Goal: Task Accomplishment & Management: Manage account settings

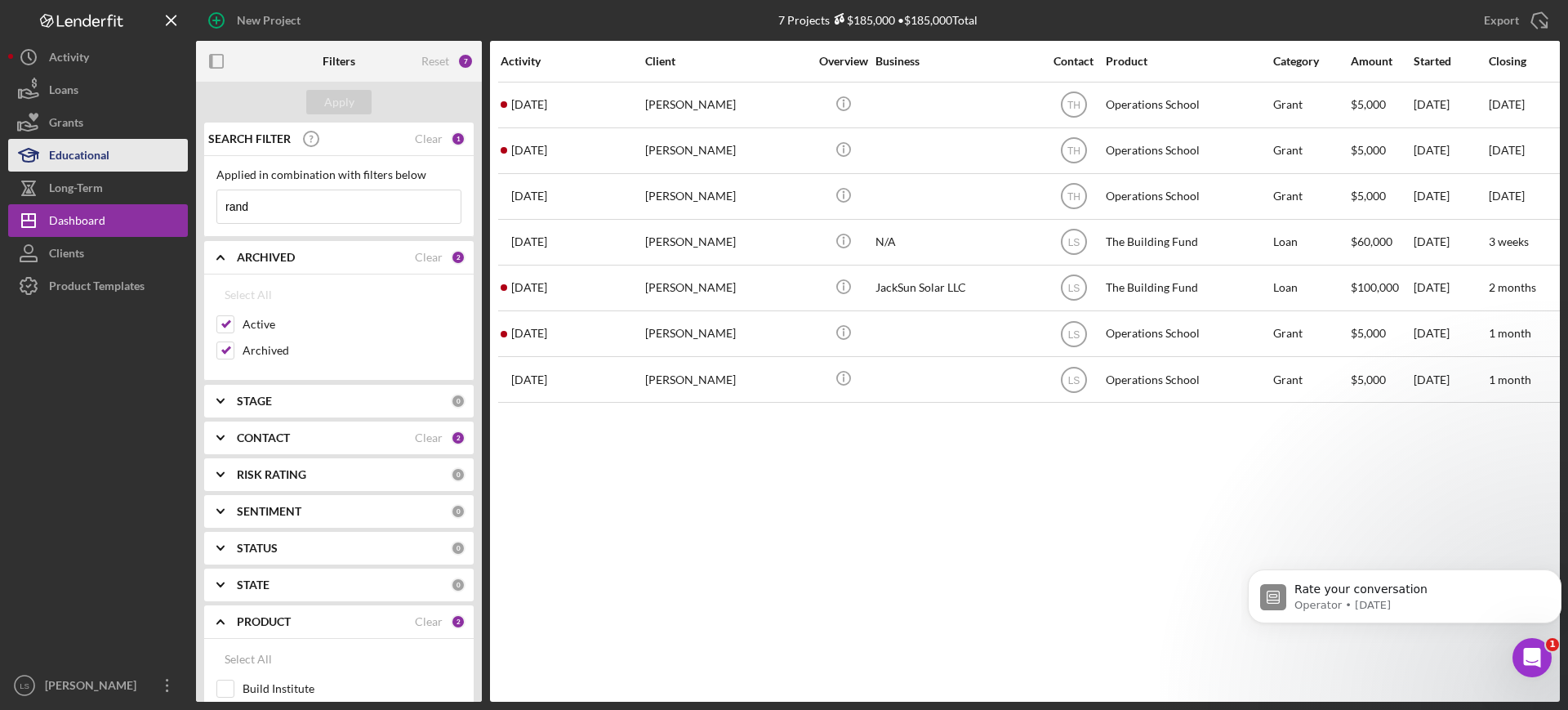
click at [107, 178] on div "New Project 7 Projects $185,000 • $185,000 Total Export Icon/Export Filters Res…" at bounding box center [784, 351] width 1552 height 702
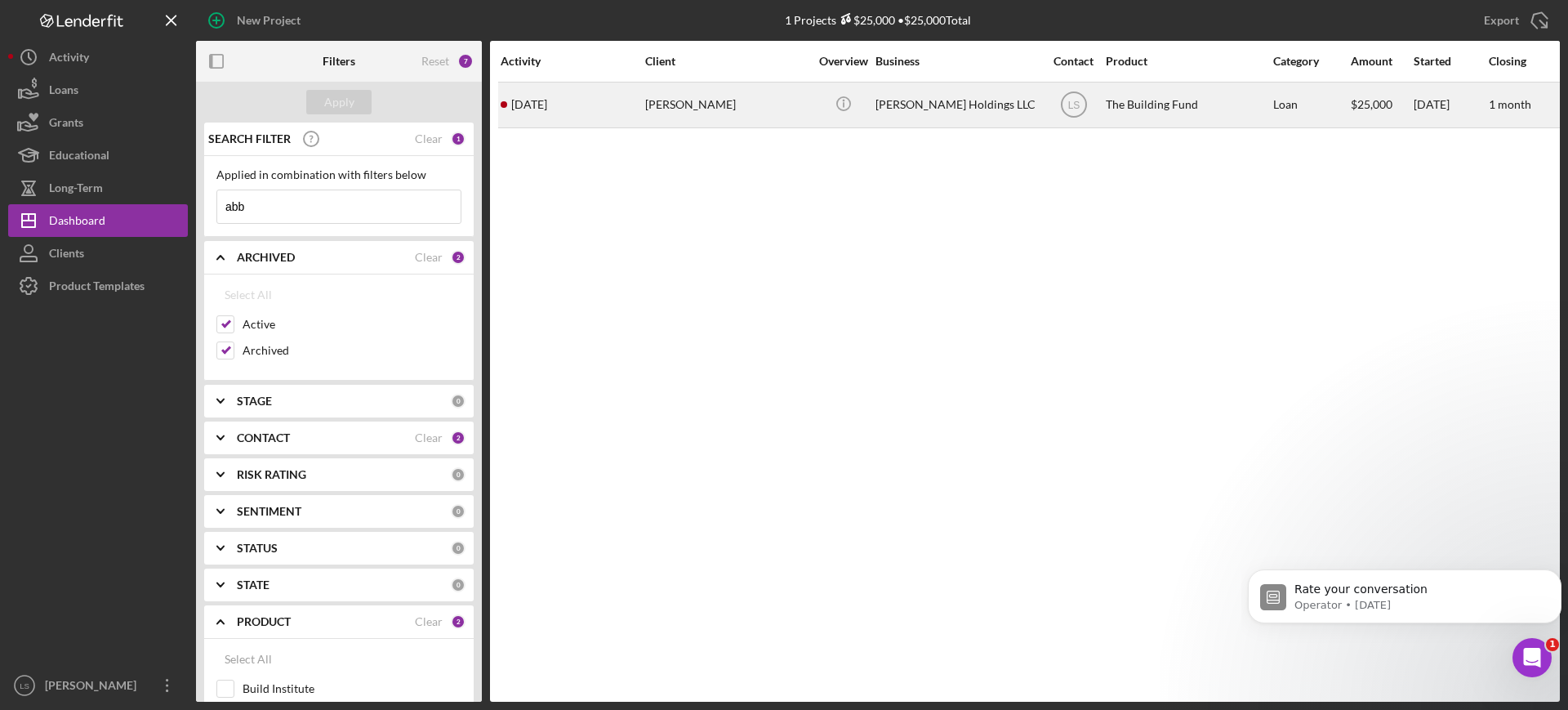
type input "abb"
click at [679, 95] on div "[PERSON_NAME]" at bounding box center [727, 105] width 163 height 43
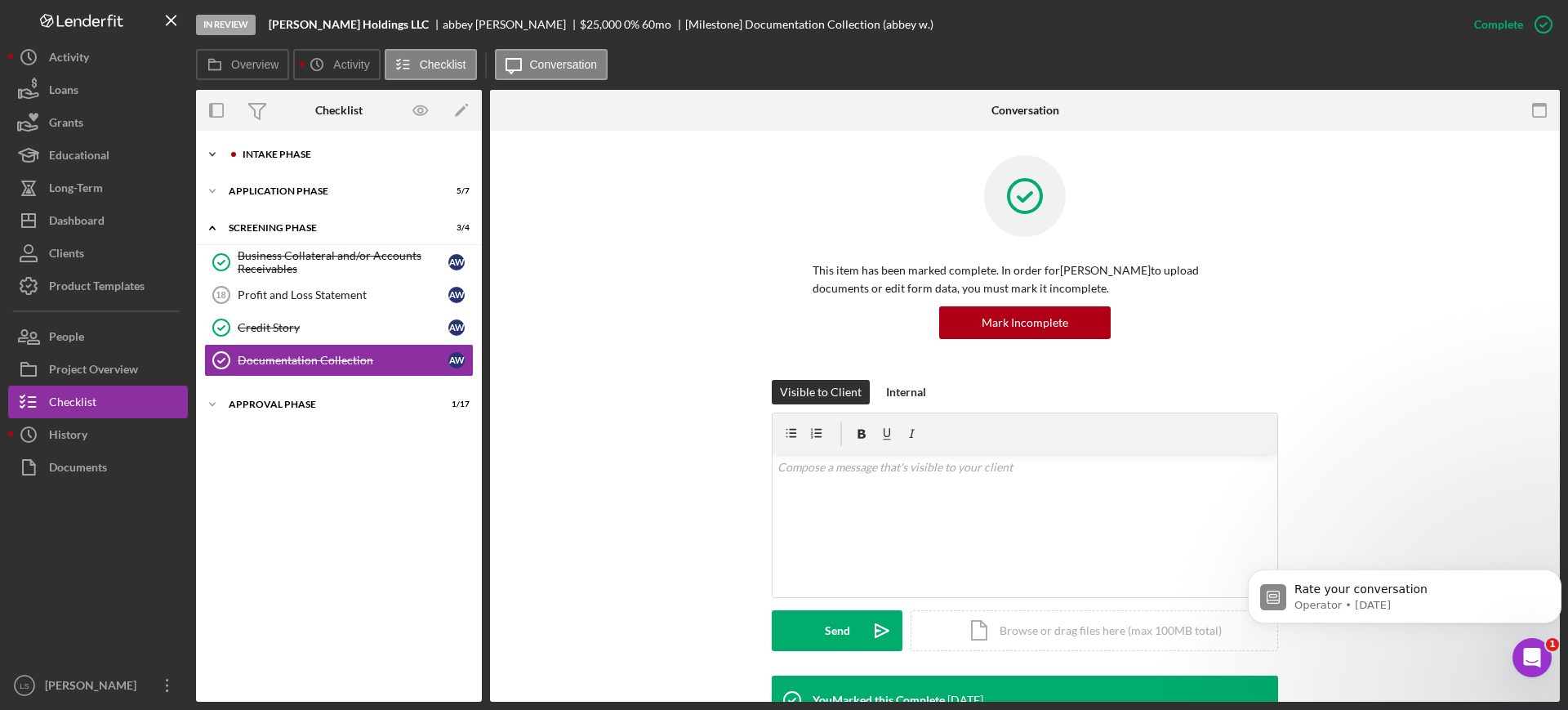
click at [359, 145] on div "Icon/Expander Intake Phase 1 / 17" at bounding box center [338, 154] width 285 height 32
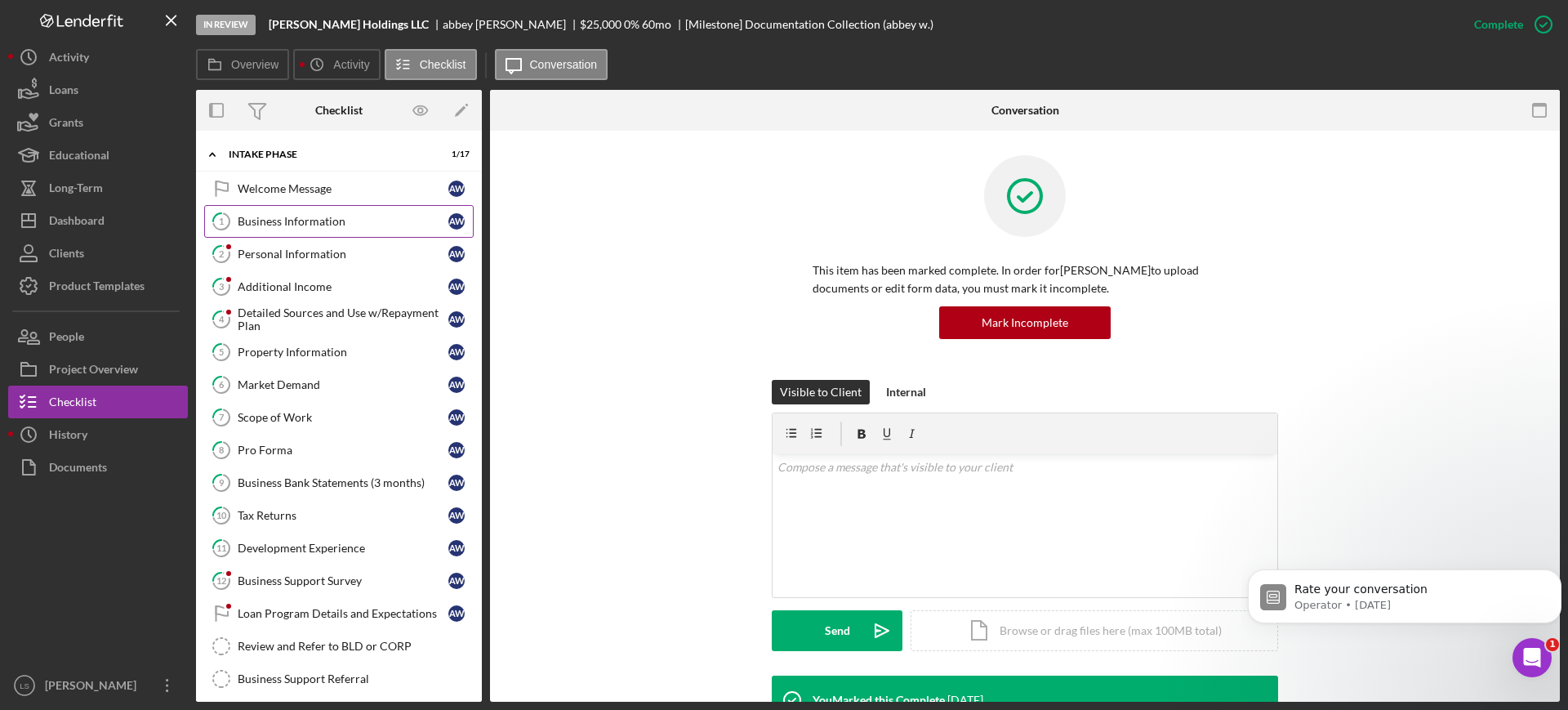
click at [312, 213] on link "1 Business Information a w" at bounding box center [338, 221] width 269 height 32
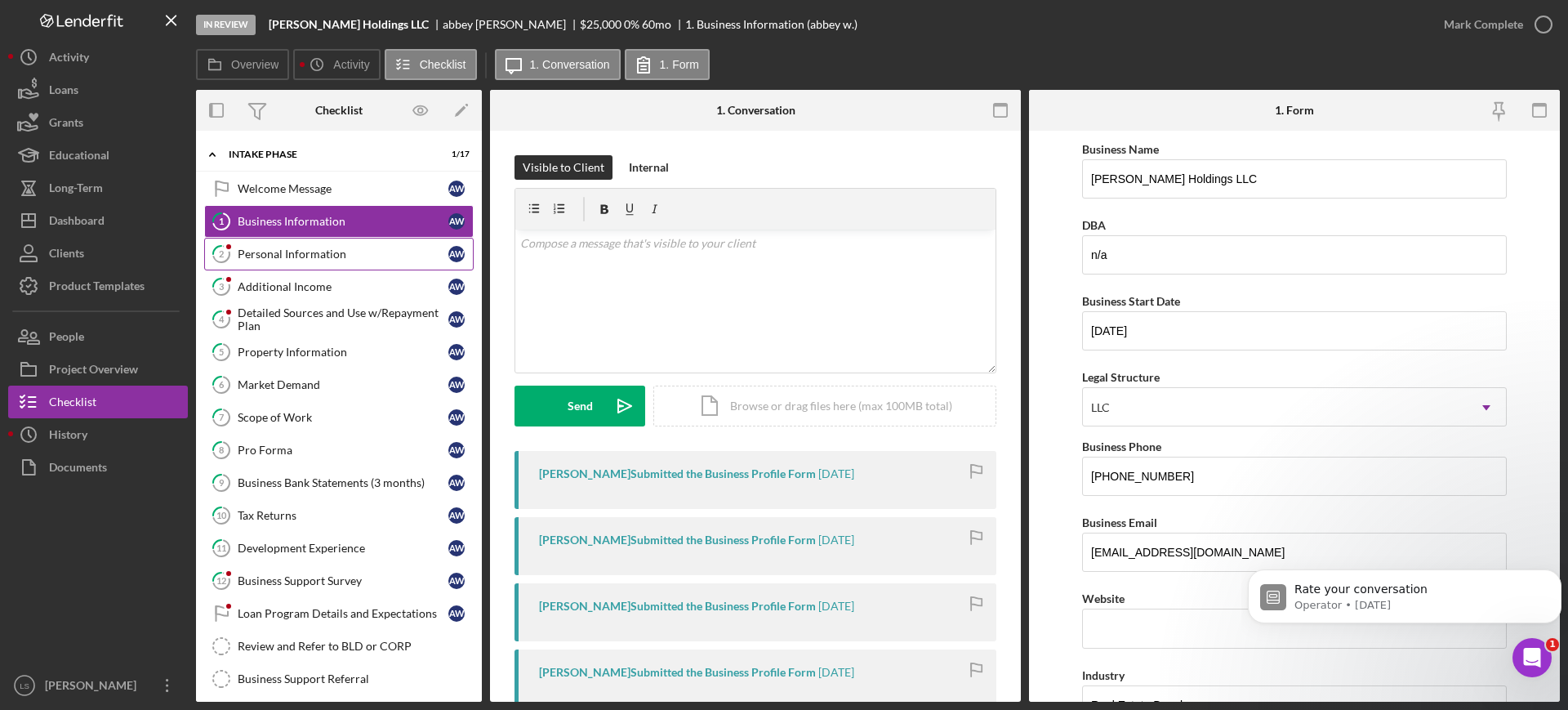
click at [271, 257] on div "Personal Information" at bounding box center [343, 254] width 211 height 13
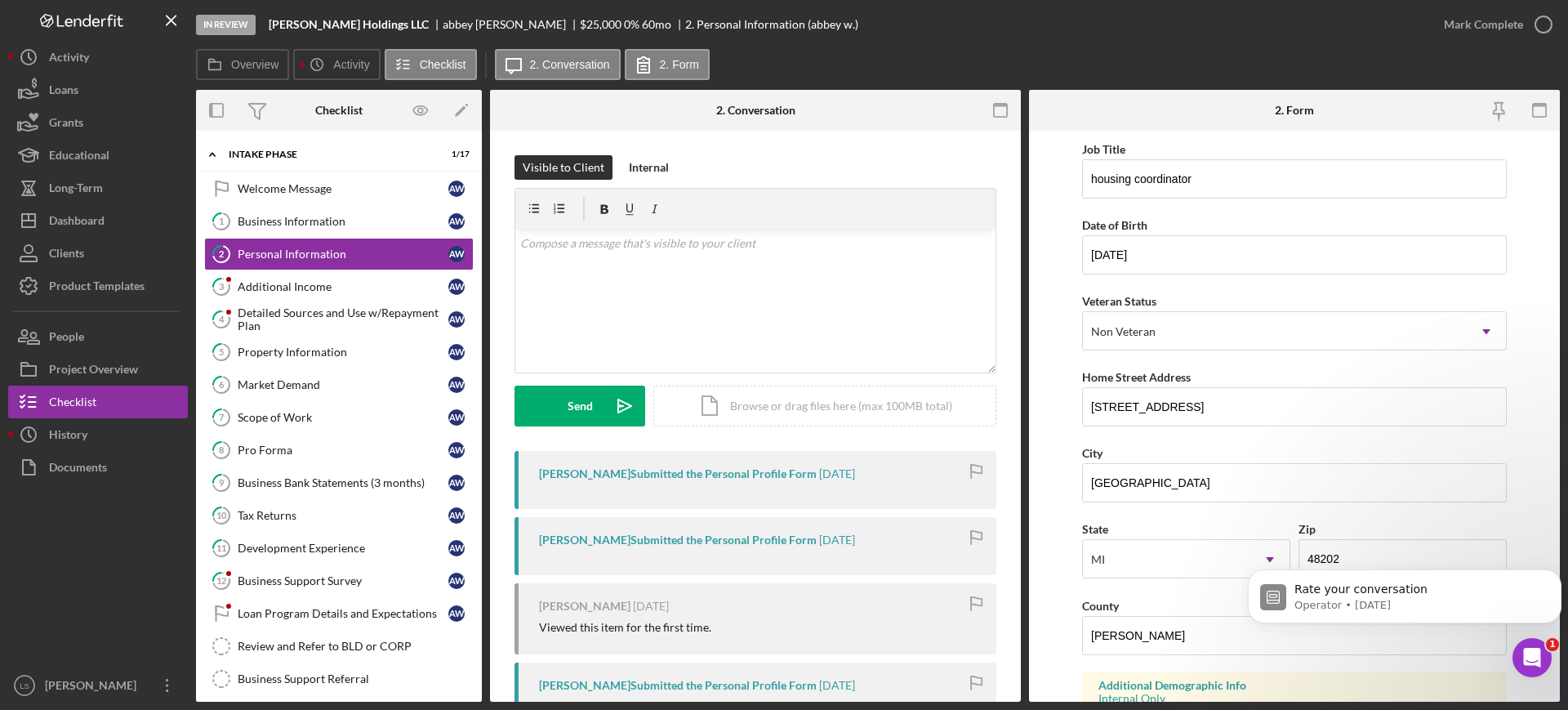
scroll to position [102, 0]
